Goal: Task Accomplishment & Management: Complete application form

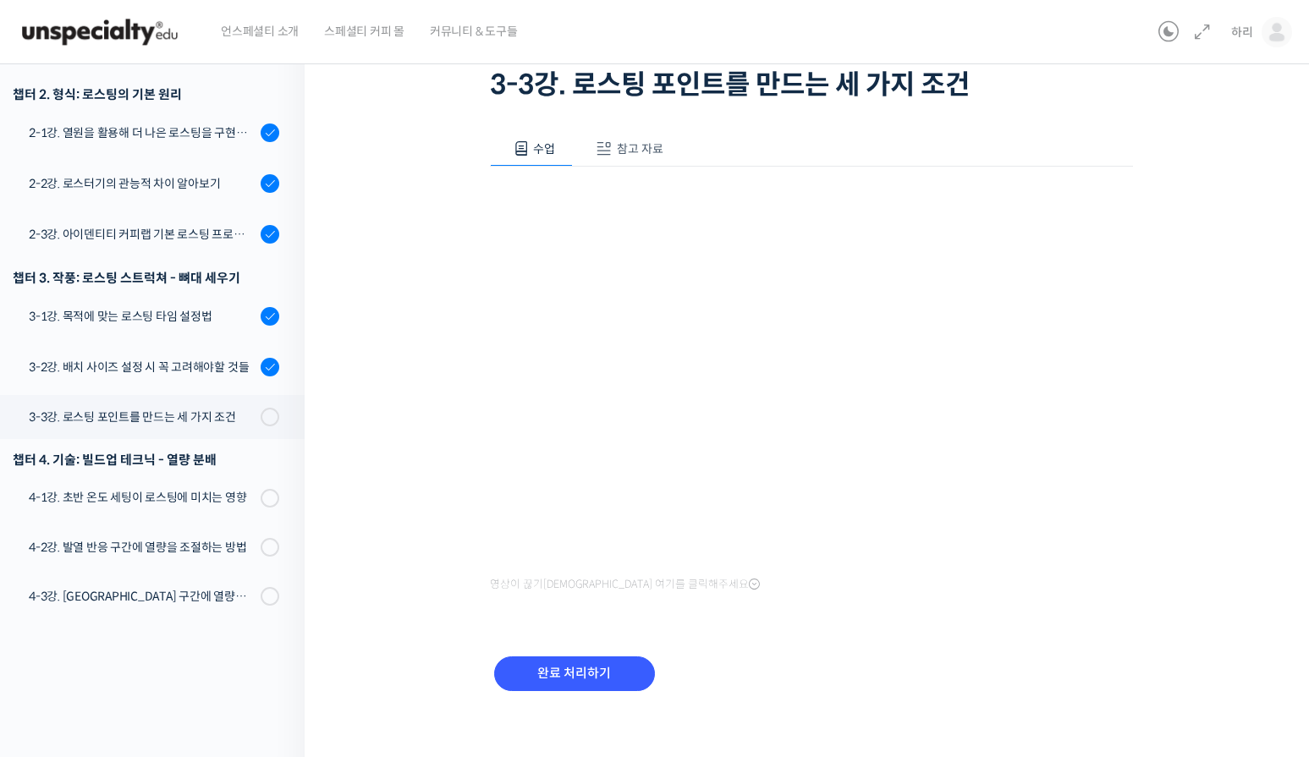
scroll to position [135, 0]
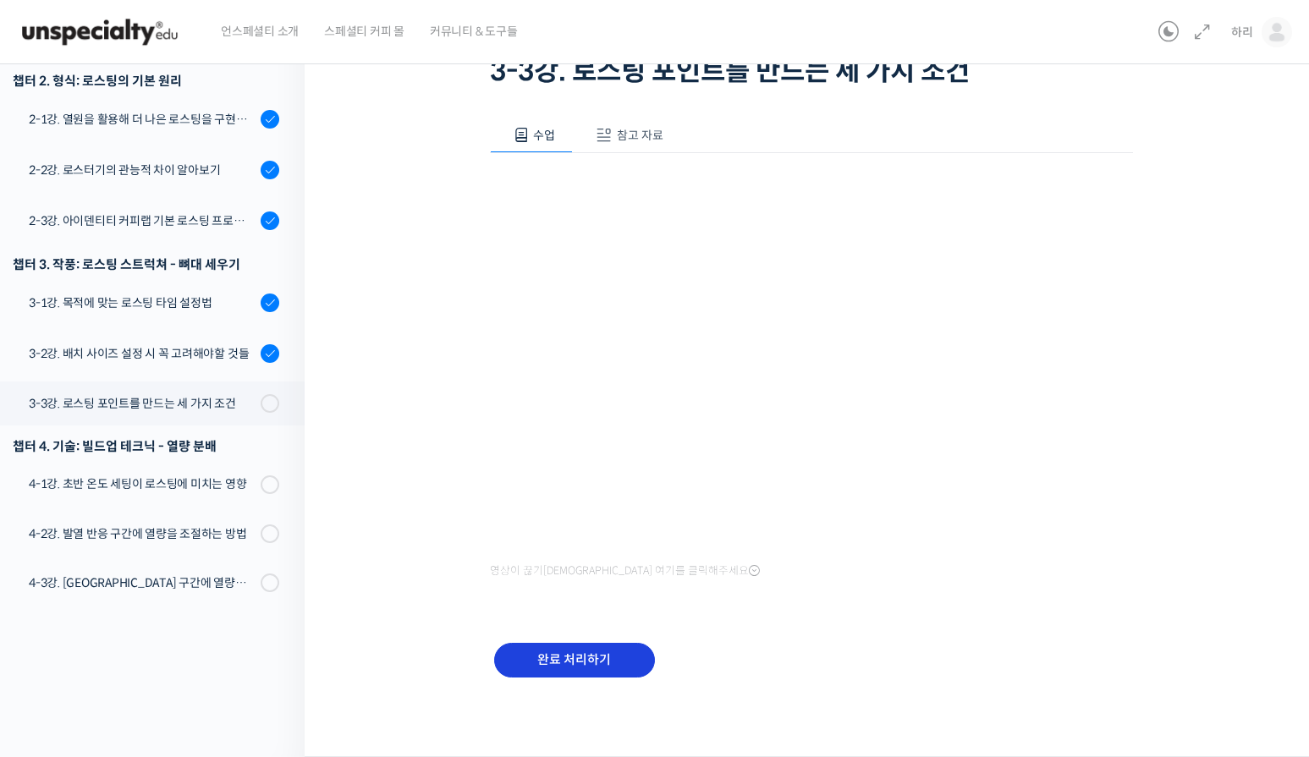
drag, startPoint x: 601, startPoint y: 636, endPoint x: 602, endPoint y: 661, distance: 24.6
click at [600, 646] on div "완료 처리하기" at bounding box center [811, 673] width 643 height 97
click at [602, 661] on input "완료 처리하기" at bounding box center [574, 660] width 161 height 35
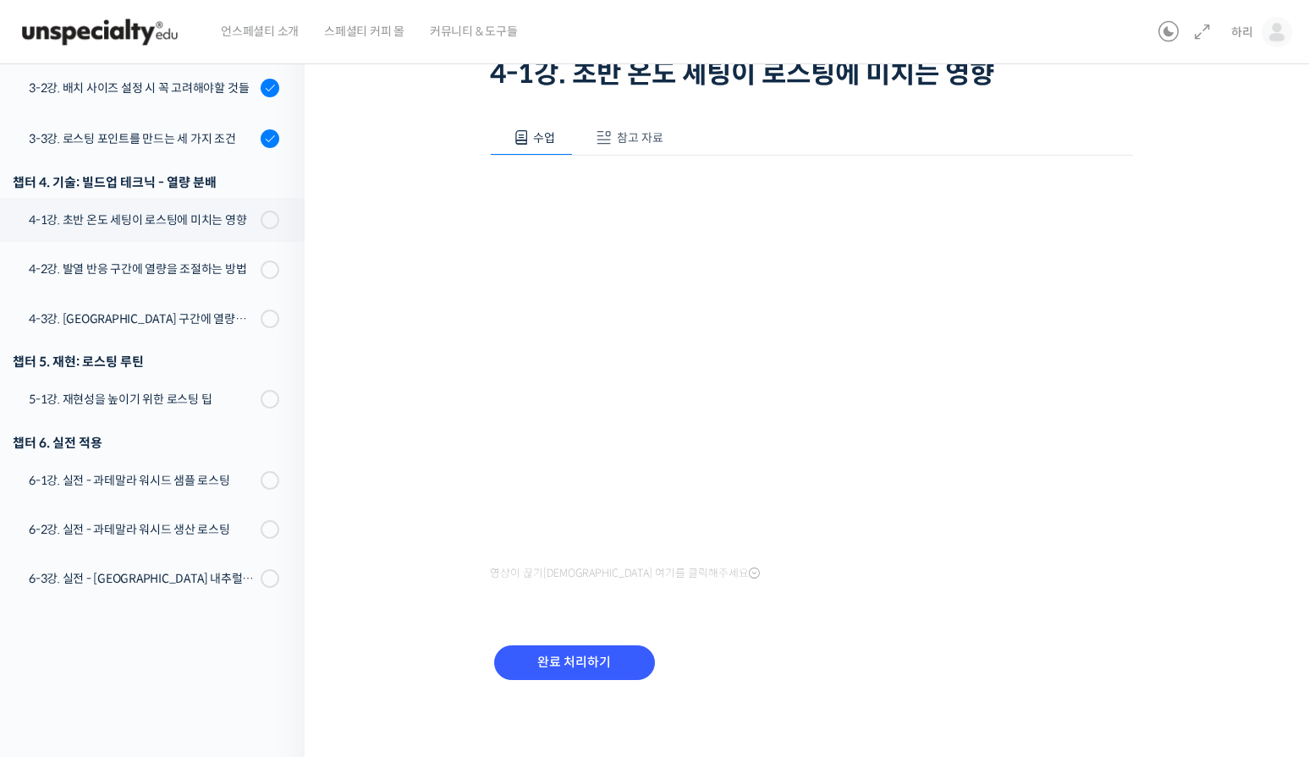
scroll to position [135, 0]
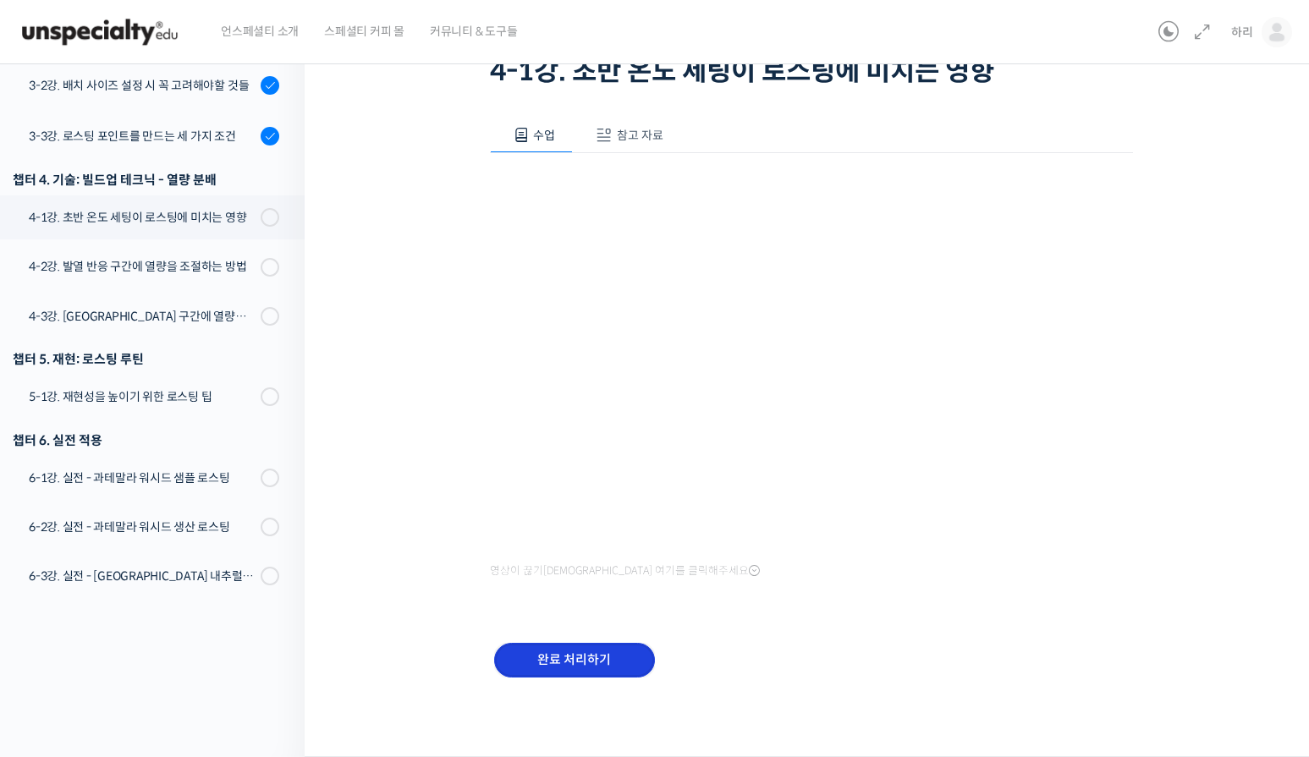
click at [613, 652] on input "완료 처리하기" at bounding box center [574, 660] width 161 height 35
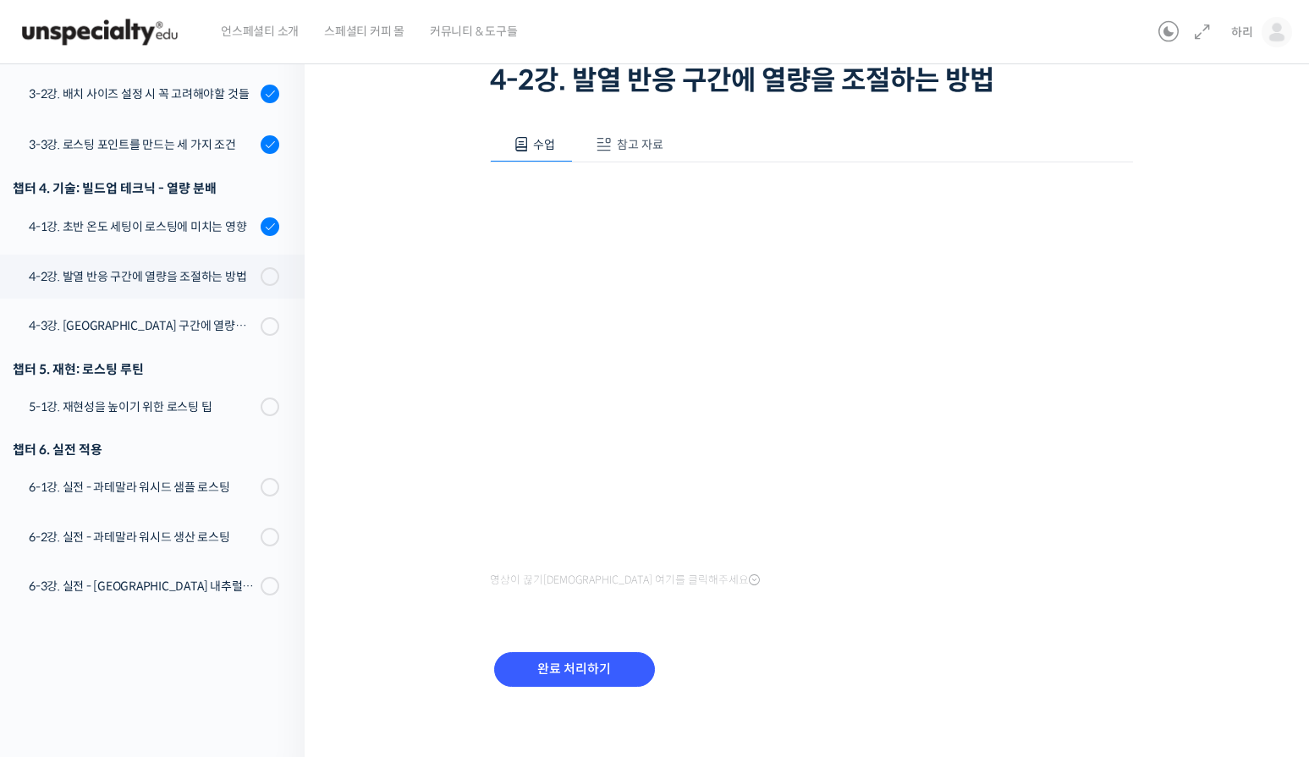
scroll to position [135, 0]
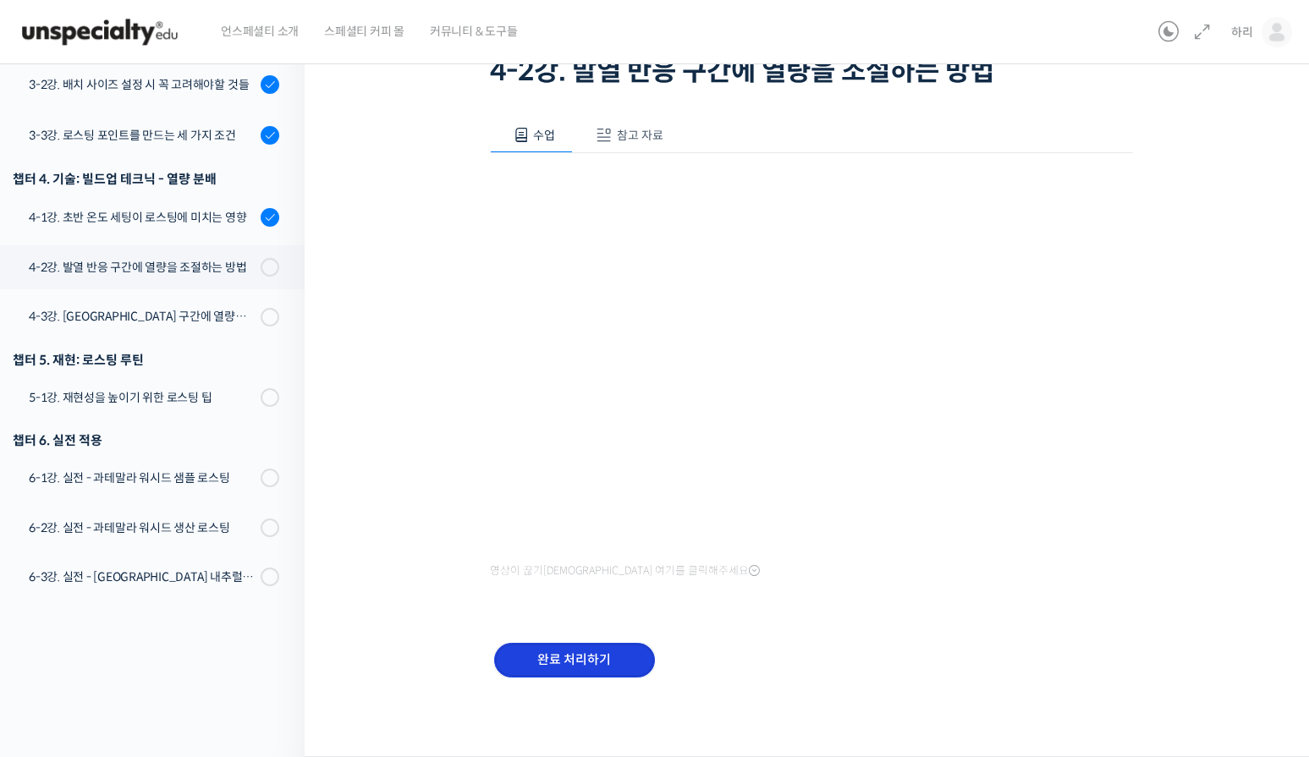
click at [594, 668] on input "완료 처리하기" at bounding box center [574, 660] width 161 height 35
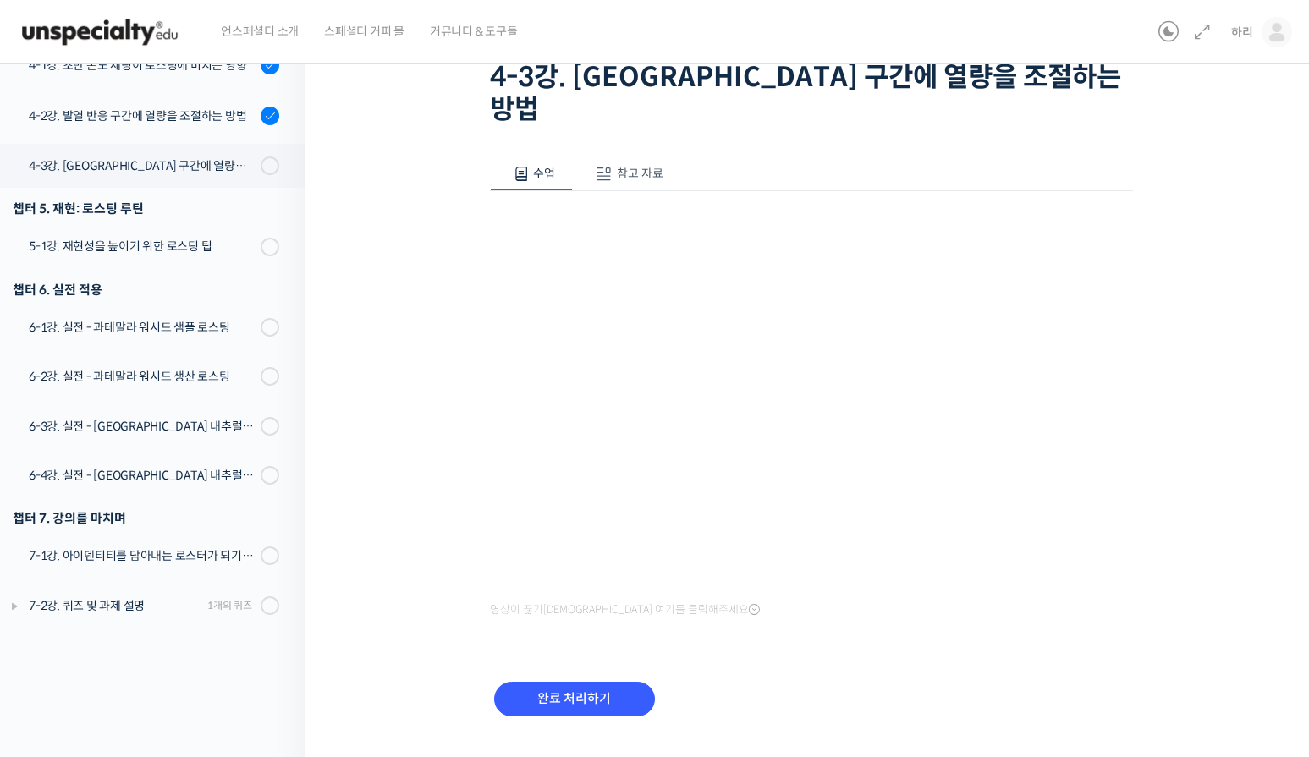
scroll to position [135, 0]
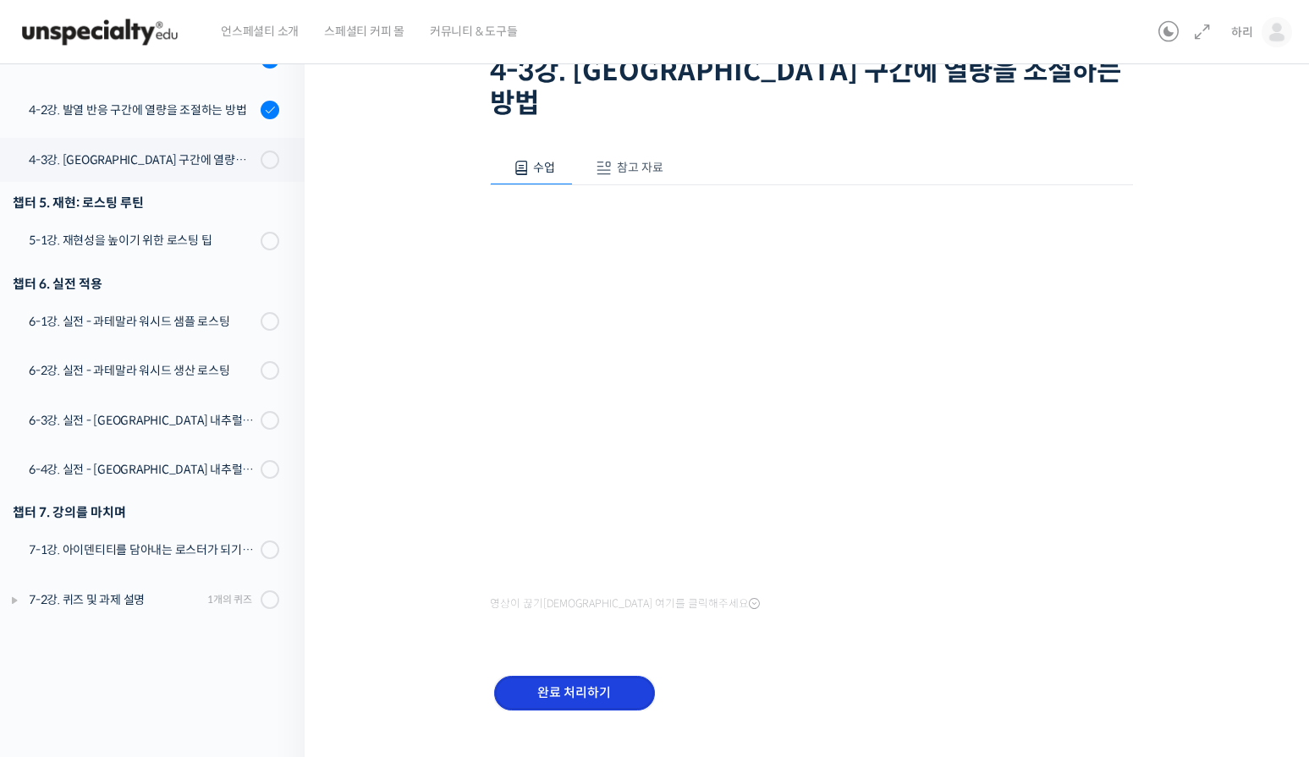
click at [609, 676] on input "완료 처리하기" at bounding box center [574, 693] width 161 height 35
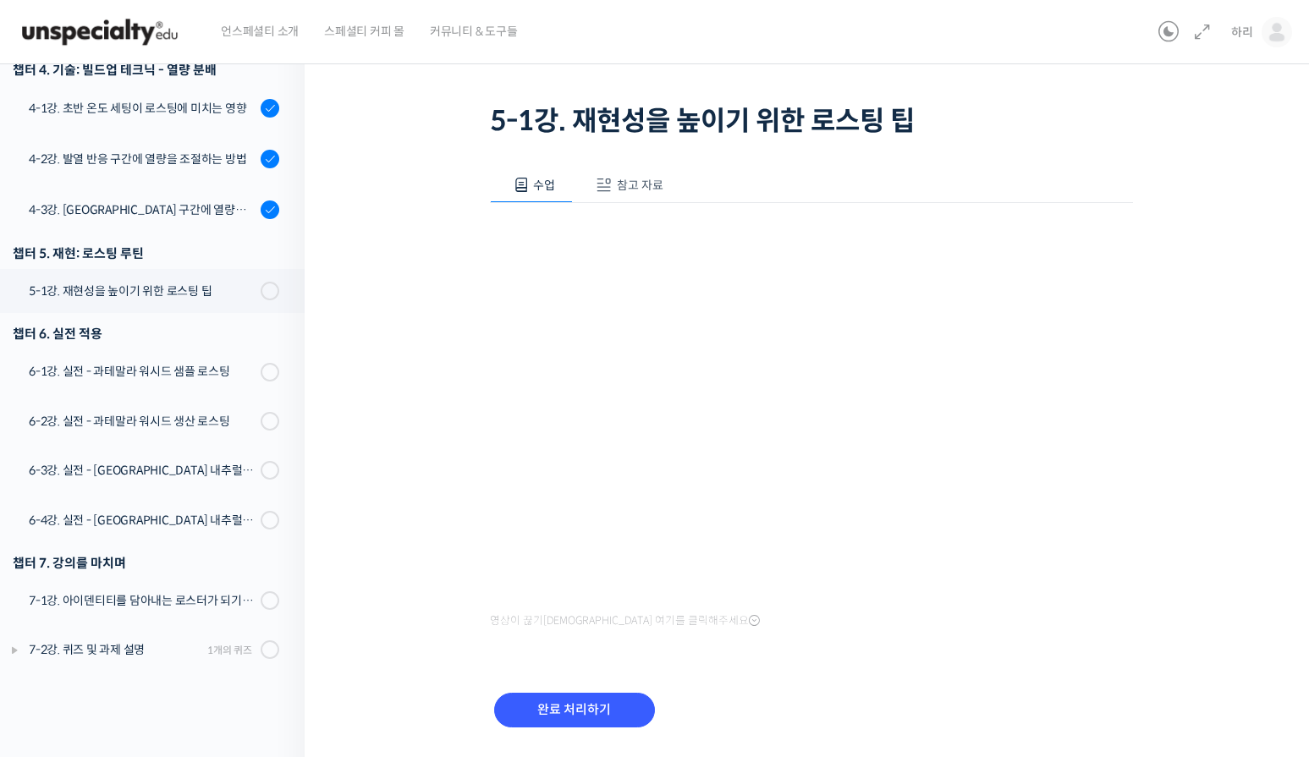
scroll to position [690, 0]
